Goal: Find specific page/section: Find specific page/section

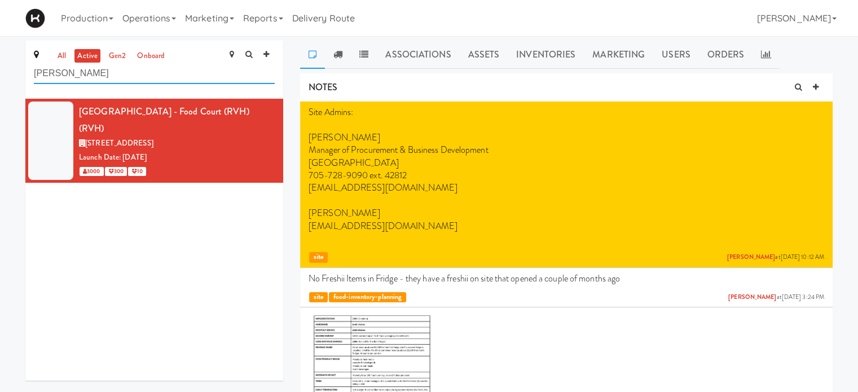
click at [129, 76] on input "[PERSON_NAME]" at bounding box center [154, 73] width 241 height 21
type input "r"
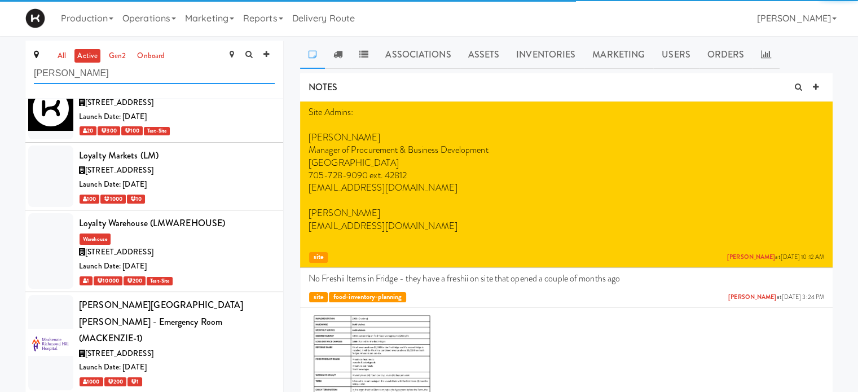
type input "[PERSON_NAME]"
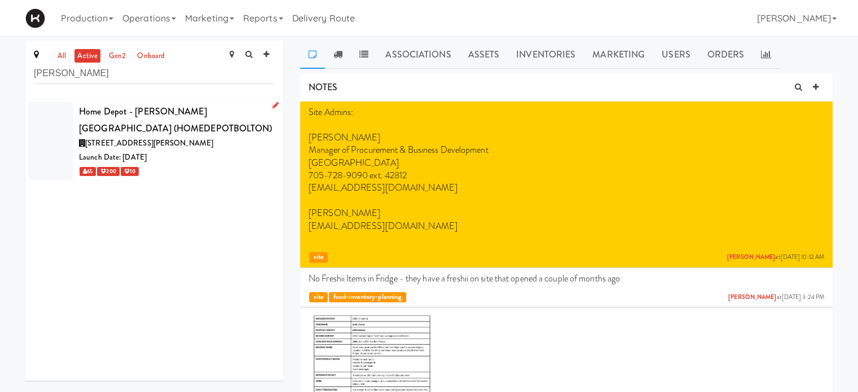
click at [202, 129] on div "Home Depot - [PERSON_NAME][GEOGRAPHIC_DATA] (HOMEDEPOTBOLTON)" at bounding box center [177, 119] width 196 height 33
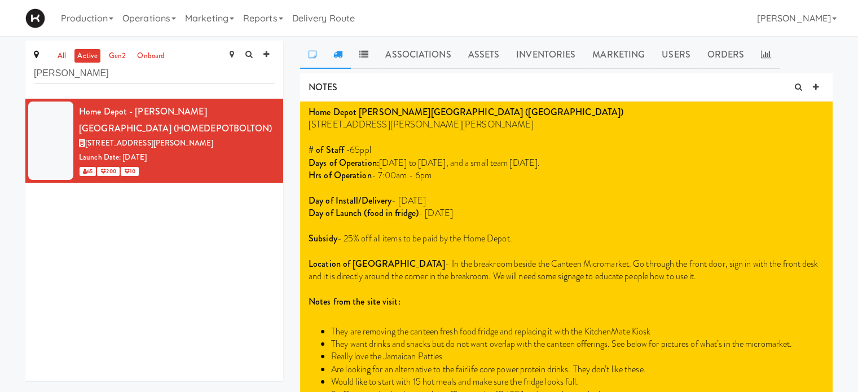
click at [339, 56] on icon at bounding box center [337, 54] width 9 height 9
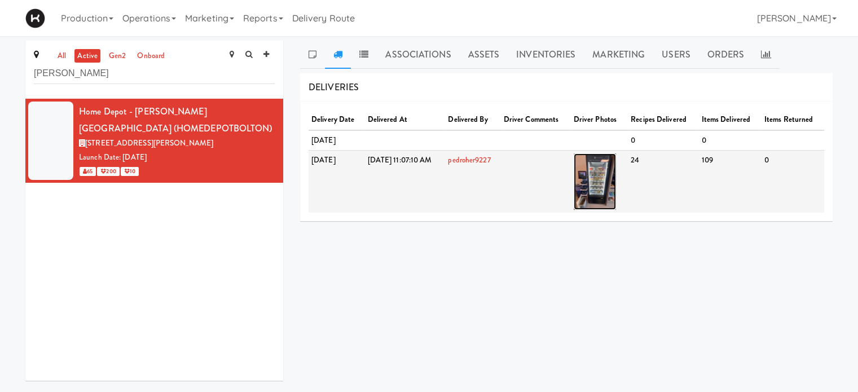
click at [616, 179] on img at bounding box center [595, 181] width 42 height 56
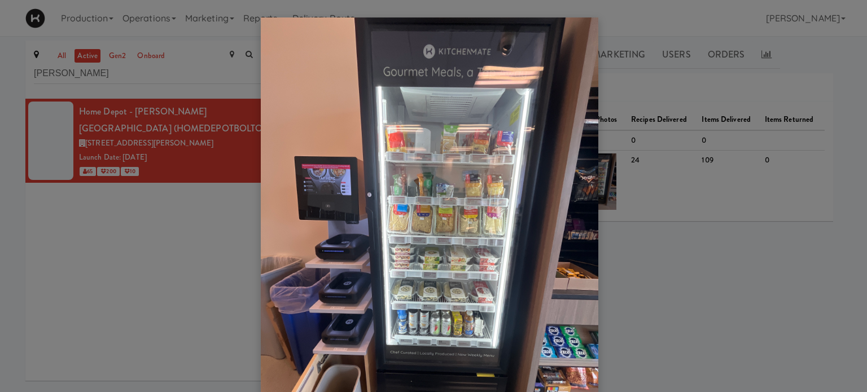
click at [520, 293] on img at bounding box center [429, 242] width 337 height 450
click at [481, 349] on img at bounding box center [429, 242] width 337 height 450
click at [831, 239] on div at bounding box center [433, 196] width 867 height 392
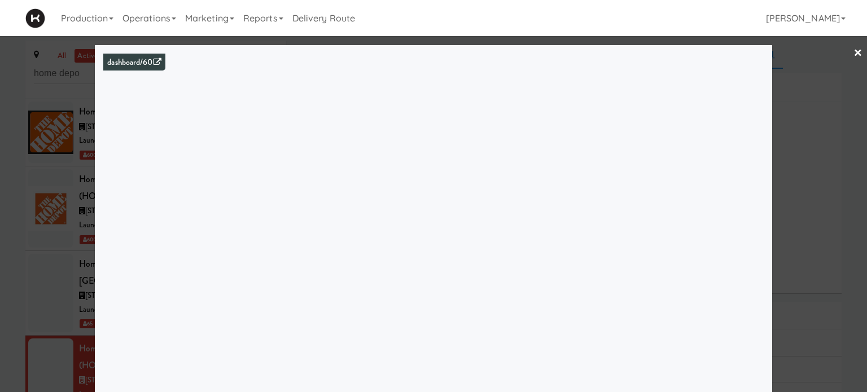
click at [821, 60] on div at bounding box center [433, 196] width 867 height 392
